Goal: Task Accomplishment & Management: Manage account settings

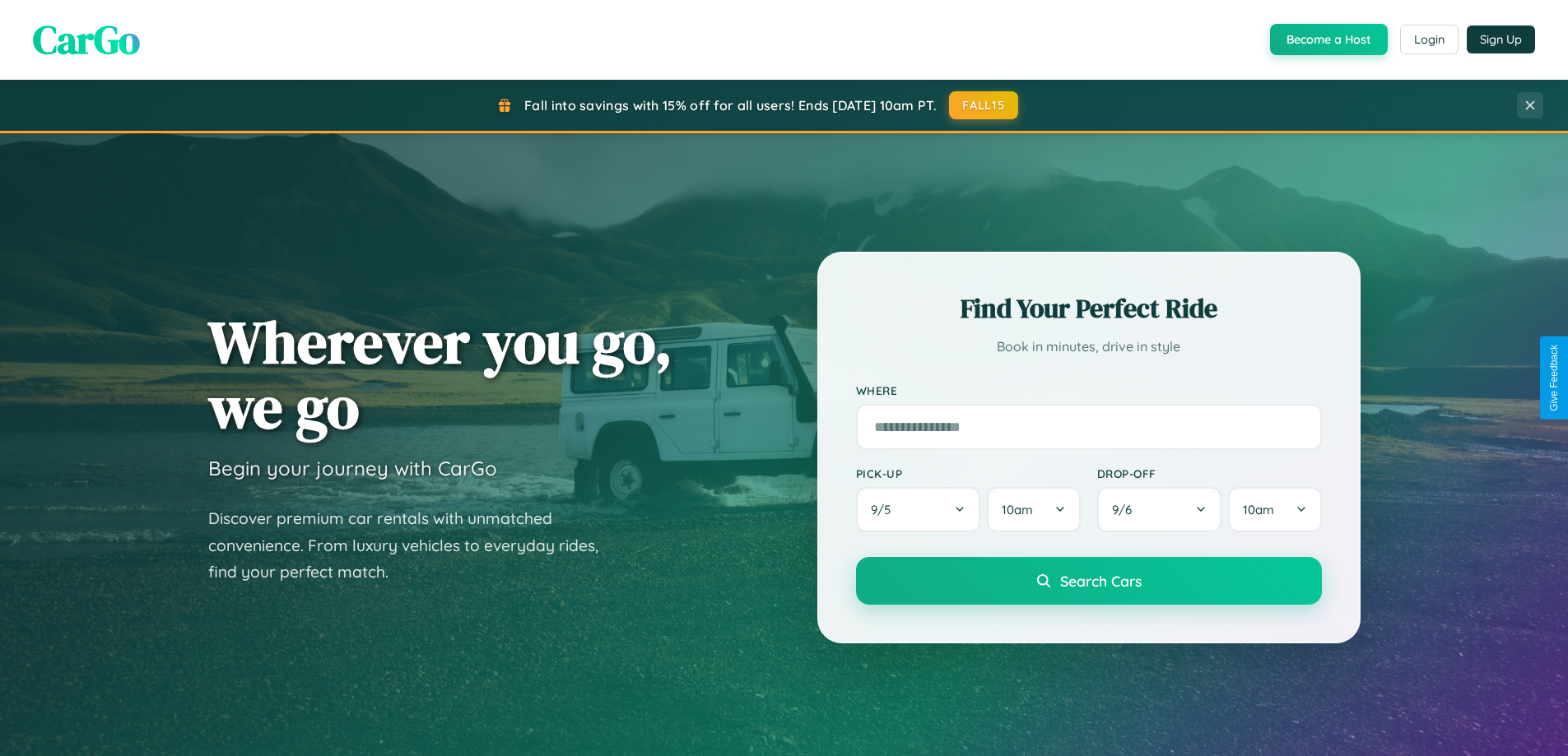
scroll to position [1132, 0]
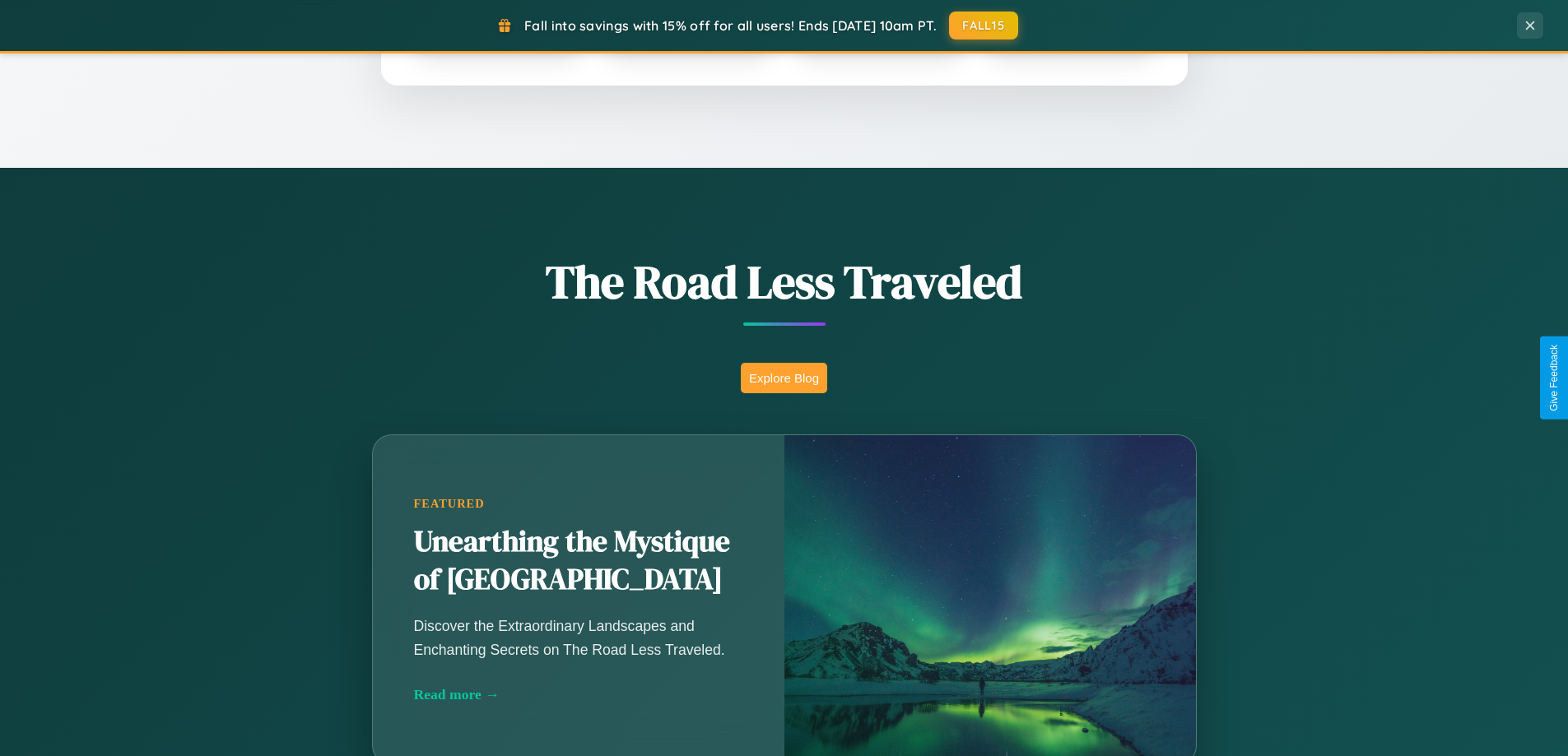
click at [784, 378] on button "Explore Blog" at bounding box center [784, 378] width 87 height 31
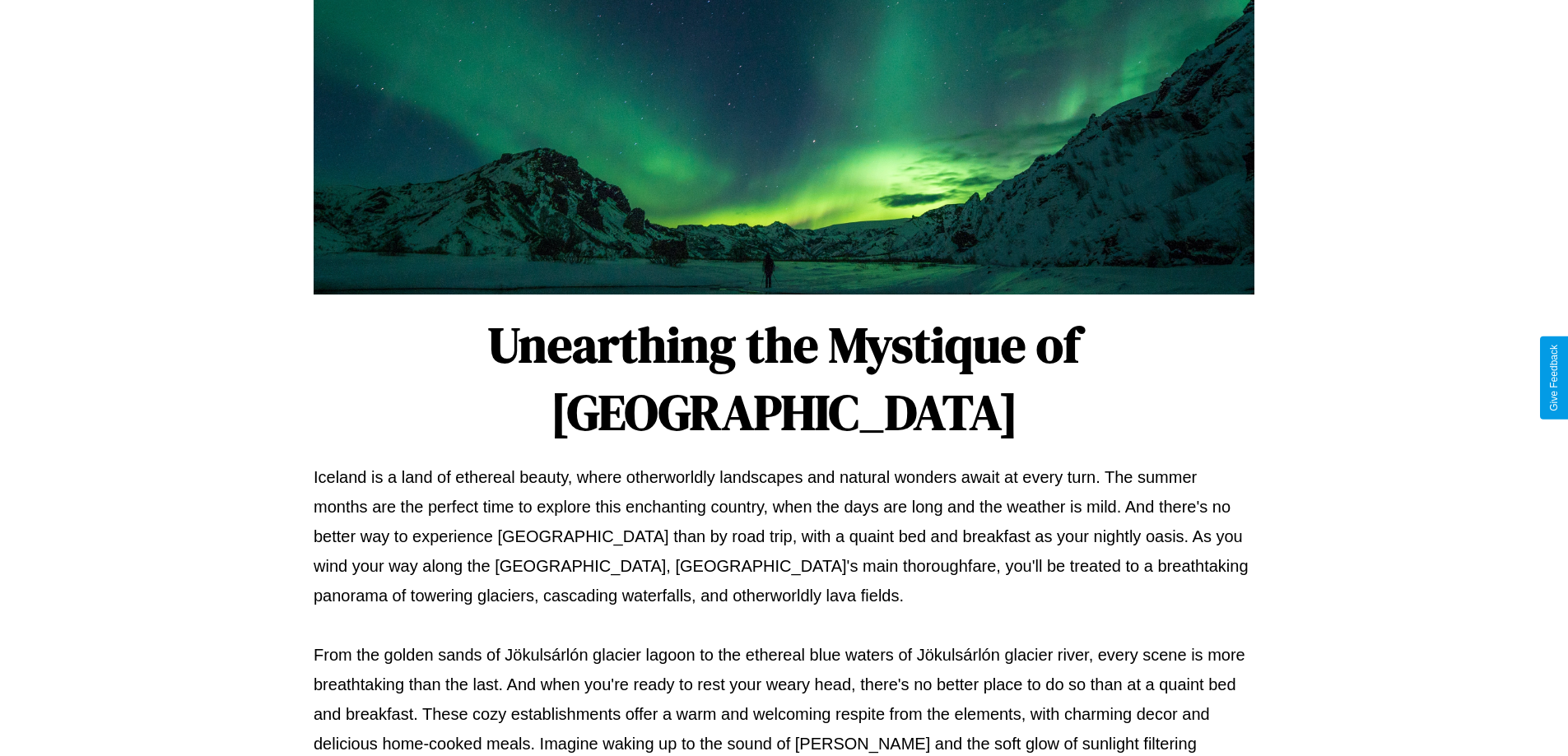
scroll to position [532, 0]
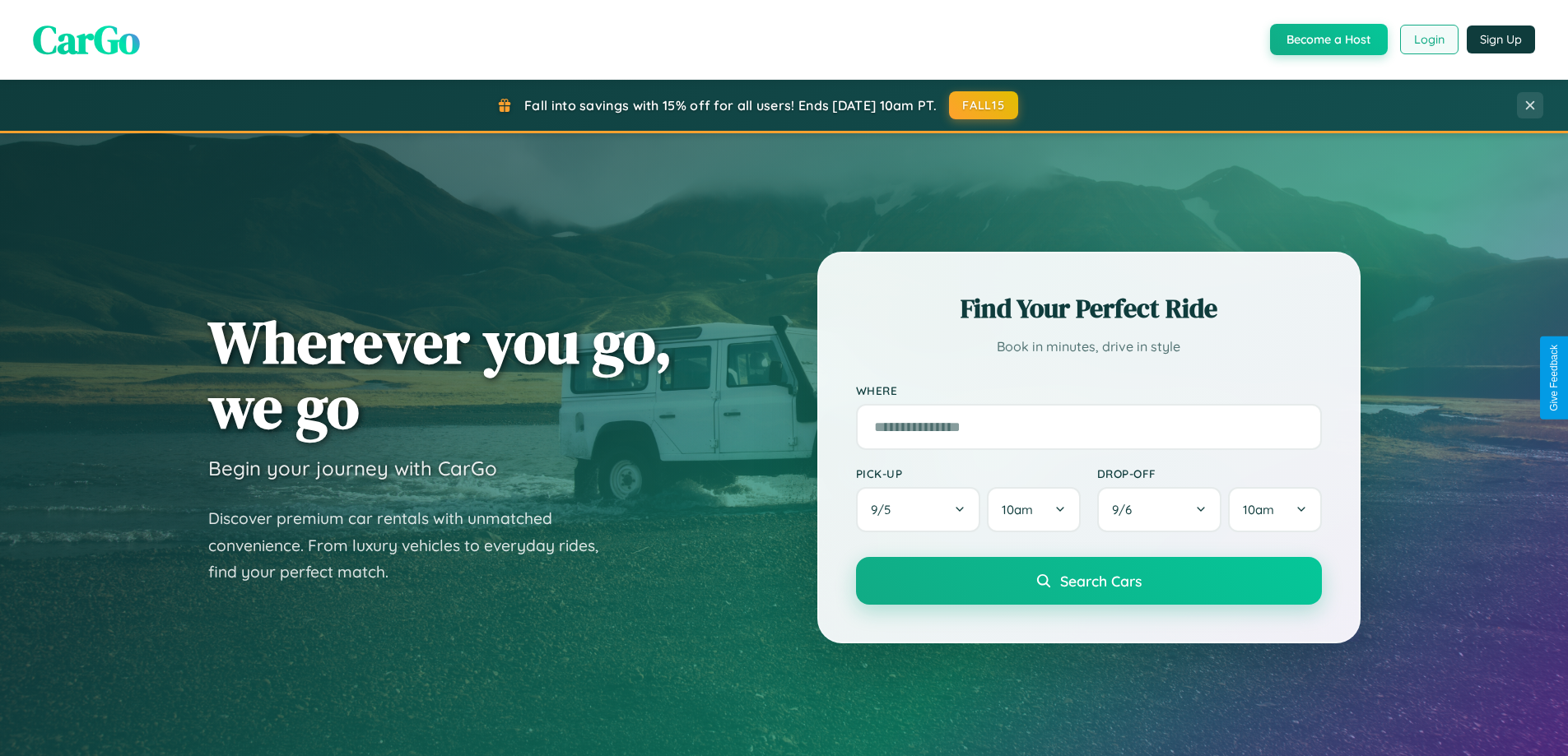
click at [1428, 40] on button "Login" at bounding box center [1429, 39] width 59 height 30
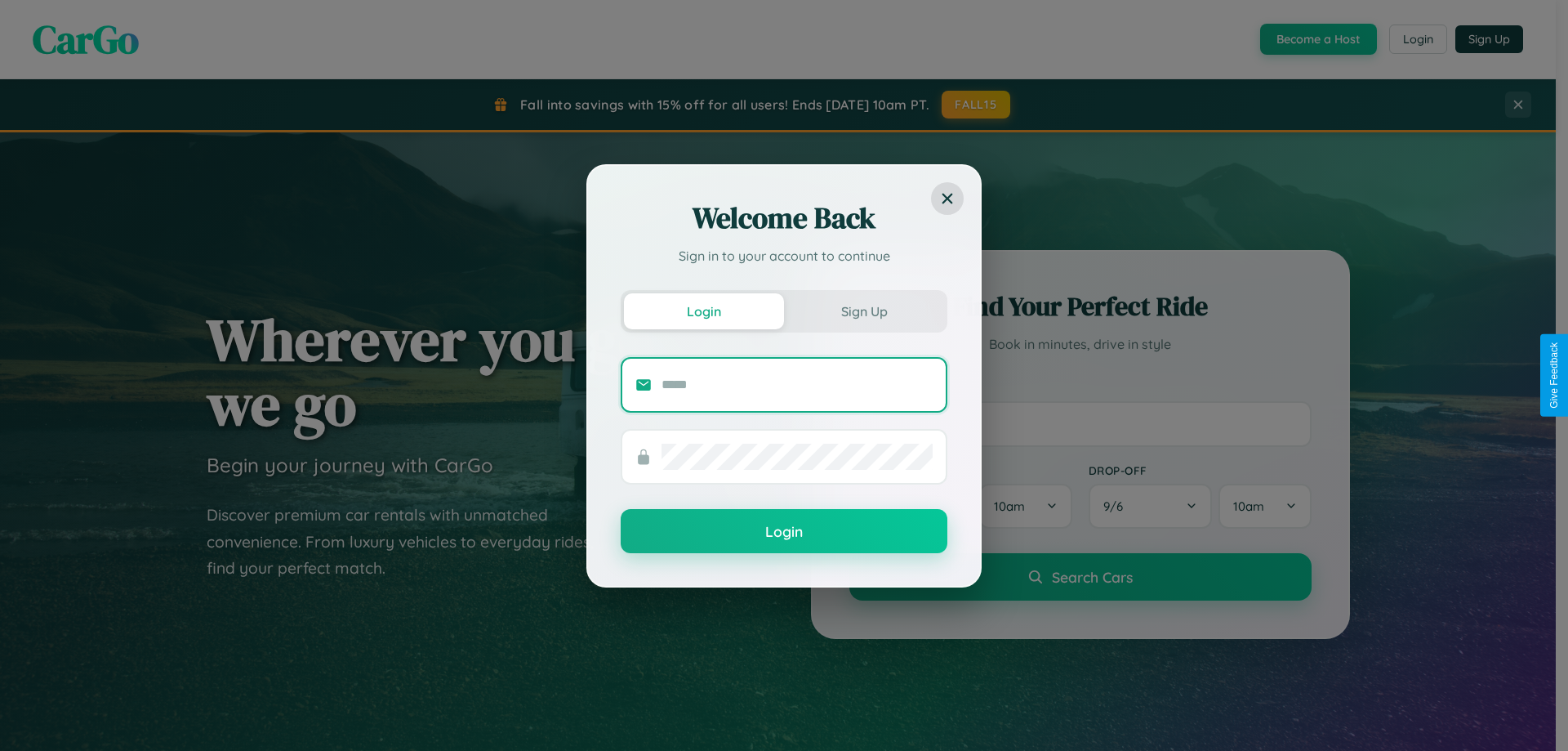
click at [797, 384] on input "text" at bounding box center [797, 384] width 271 height 26
type input "**********"
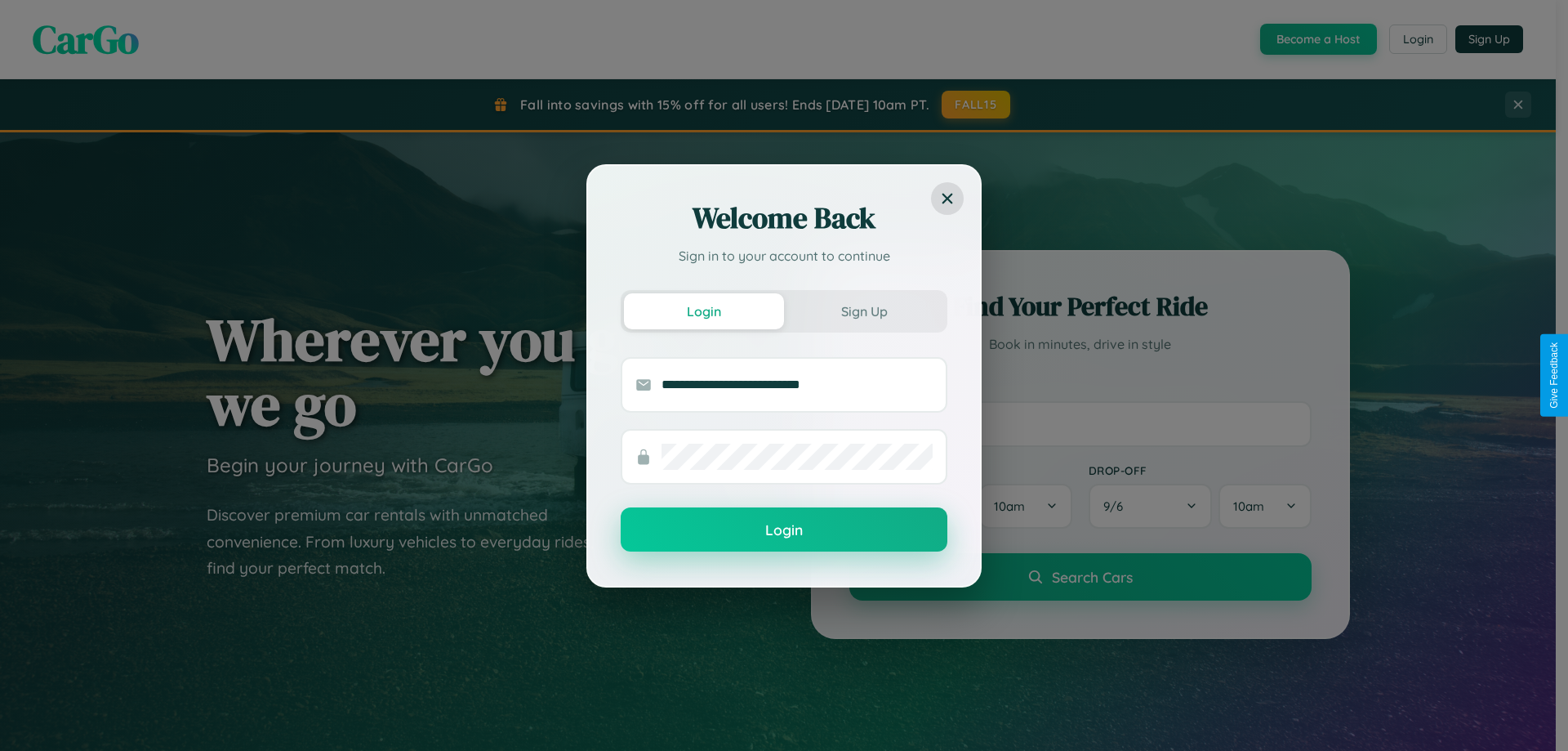
click at [784, 529] on button "Login" at bounding box center [784, 529] width 327 height 44
